Goal: Find specific page/section: Find specific page/section

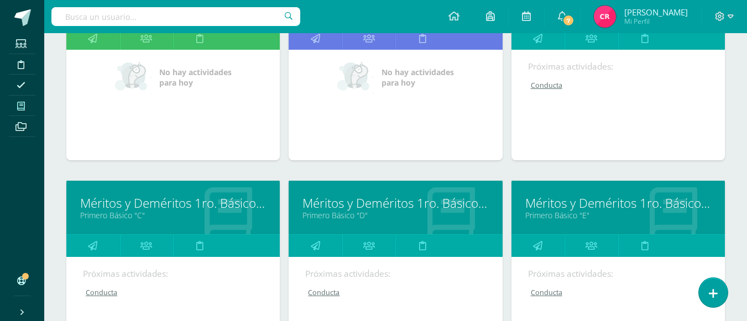
scroll to position [276, 0]
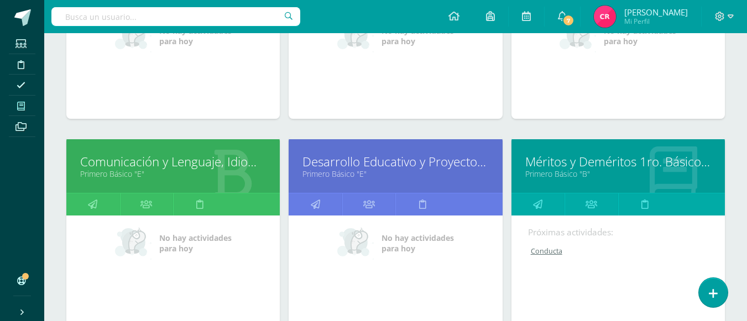
click at [216, 167] on link "Comunicación y Lenguaje, Idioma Español" at bounding box center [173, 161] width 186 height 17
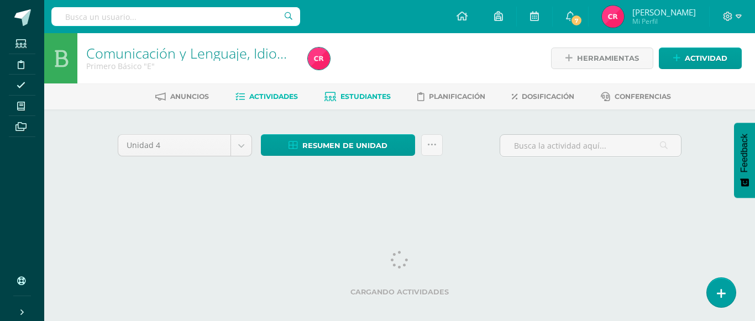
click at [344, 93] on span "Estudiantes" at bounding box center [365, 96] width 50 height 8
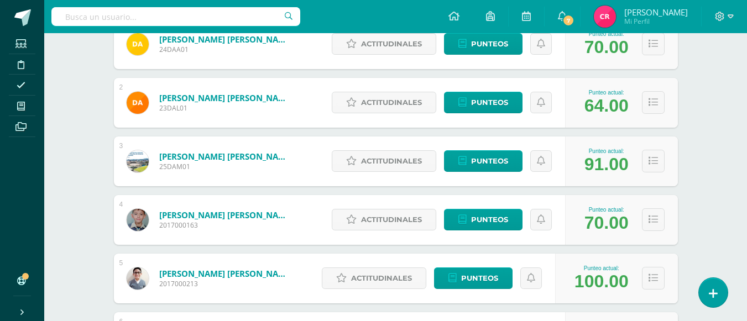
scroll to position [166, 0]
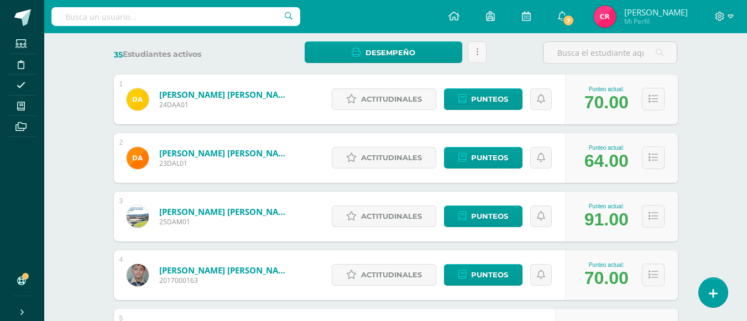
click at [228, 44] on div "35 Estudiantes activos" at bounding box center [180, 52] width 143 height 23
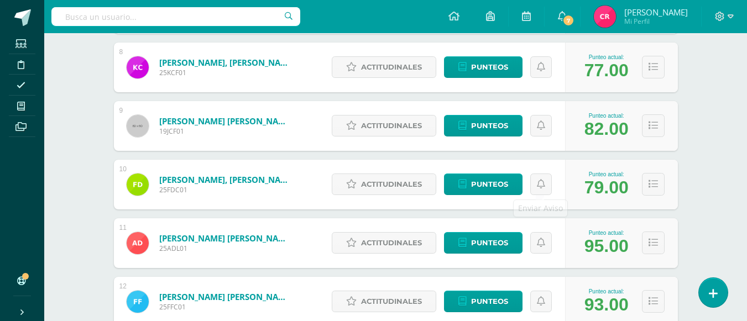
scroll to position [497, 0]
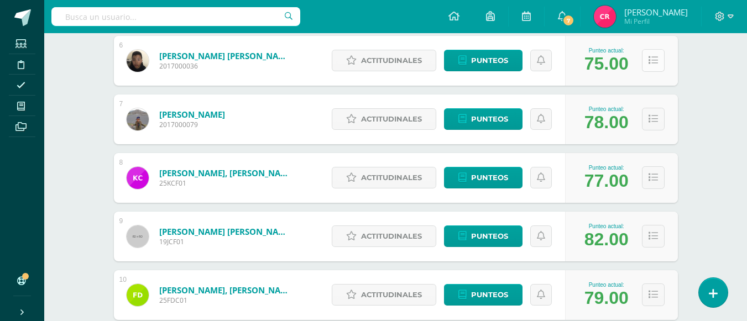
click at [655, 59] on icon at bounding box center [652, 60] width 9 height 9
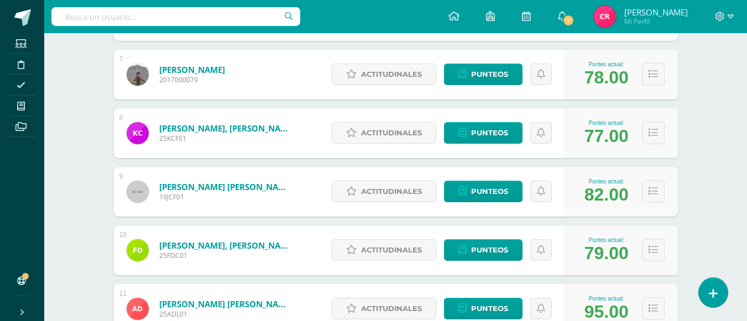
scroll to position [943, 0]
